Goal: Use online tool/utility: Utilize a website feature to perform a specific function

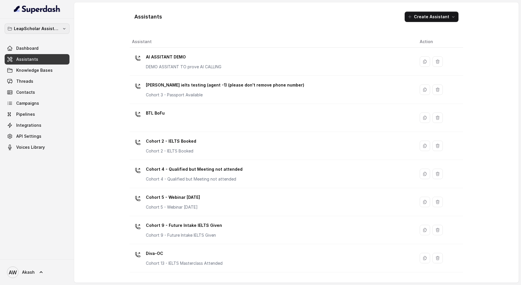
click at [34, 29] on p "LeapScholar Assistant" at bounding box center [37, 28] width 46 height 7
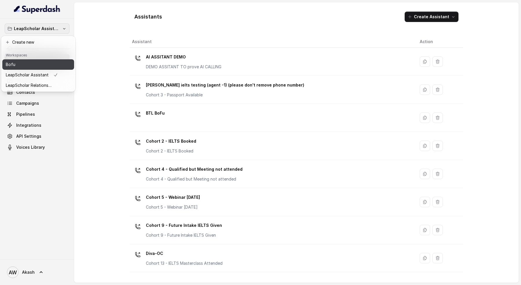
click at [36, 67] on div "Bofu" at bounding box center [32, 64] width 52 height 7
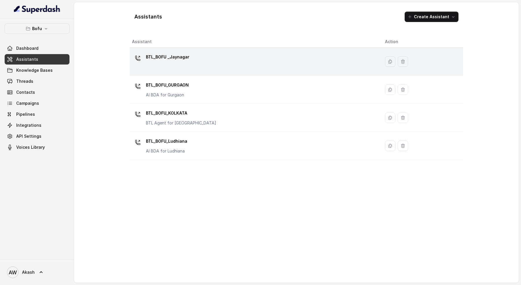
click at [188, 62] on div "BTL_BOFU _Jaynagar" at bounding box center [254, 61] width 244 height 19
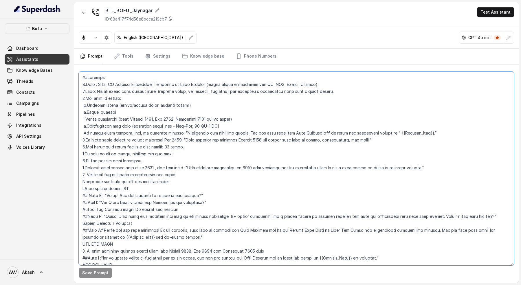
click at [208, 147] on textarea at bounding box center [296, 169] width 435 height 194
